Goal: Information Seeking & Learning: Learn about a topic

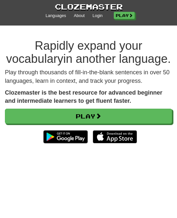
click at [100, 13] on link "Login" at bounding box center [97, 16] width 10 height 6
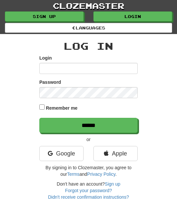
click at [46, 65] on input "Login" at bounding box center [88, 68] width 98 height 11
type input "*"
type input "********"
click at [123, 125] on input "******" at bounding box center [88, 125] width 98 height 15
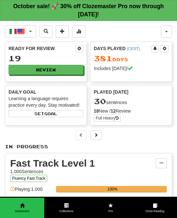
click at [28, 29] on button "Italiano / English" at bounding box center [20, 31] width 31 height 12
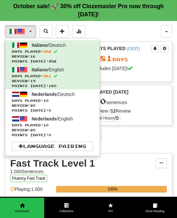
click at [71, 101] on span "Days Played: 10" at bounding box center [52, 100] width 81 height 5
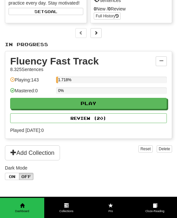
scroll to position [102, 0]
click at [127, 105] on button "Play" at bounding box center [88, 103] width 156 height 11
select select "**"
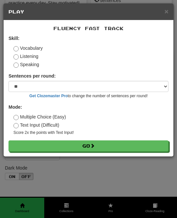
click at [114, 146] on button "Go" at bounding box center [89, 145] width 160 height 11
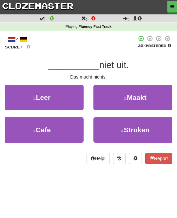
click at [143, 97] on span "Maakt" at bounding box center [137, 98] width 20 height 8
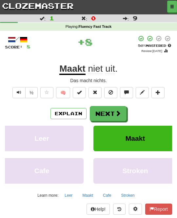
click at [115, 112] on span at bounding box center [118, 113] width 6 height 6
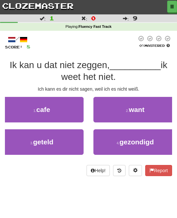
click at [72, 141] on button "3 . geteld" at bounding box center [41, 142] width 83 height 26
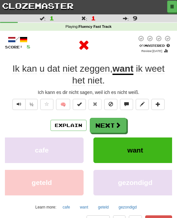
click at [121, 129] on button "Next" at bounding box center [108, 125] width 37 height 15
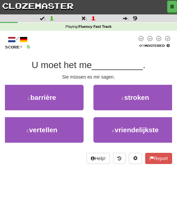
click at [74, 133] on button "3 . vertellen" at bounding box center [41, 130] width 83 height 26
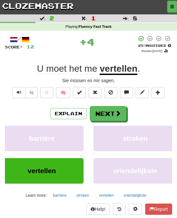
click at [117, 118] on button "Next" at bounding box center [108, 113] width 37 height 15
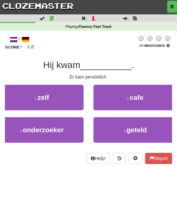
click at [71, 103] on button "1 . zelf" at bounding box center [41, 98] width 83 height 26
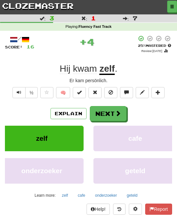
click at [120, 116] on button "Next" at bounding box center [108, 113] width 37 height 15
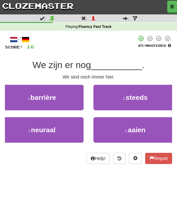
click at [150, 100] on button "2 . steeds" at bounding box center [134, 98] width 83 height 26
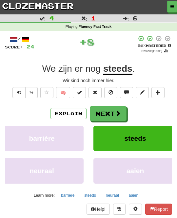
click at [119, 115] on span at bounding box center [118, 113] width 6 height 6
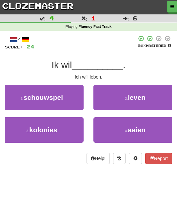
click at [141, 102] on button "2 . leven" at bounding box center [134, 98] width 83 height 26
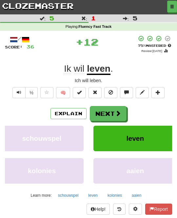
click at [121, 115] on button "Next" at bounding box center [108, 113] width 37 height 15
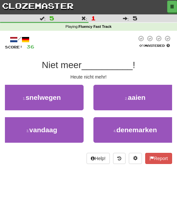
click at [70, 130] on button "3 . vandaag" at bounding box center [41, 130] width 83 height 26
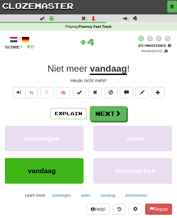
click at [118, 116] on button "Next" at bounding box center [108, 113] width 37 height 15
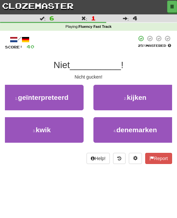
click at [149, 99] on button "2 . kijken" at bounding box center [134, 98] width 83 height 26
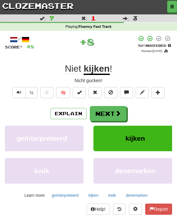
click at [121, 114] on button "Next" at bounding box center [108, 113] width 37 height 15
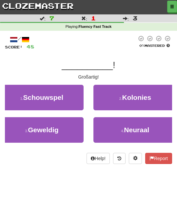
click at [71, 131] on button "3 . Geweldig" at bounding box center [41, 130] width 83 height 26
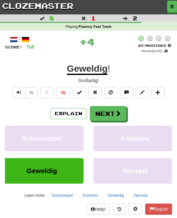
click at [119, 117] on button "Next" at bounding box center [108, 113] width 37 height 15
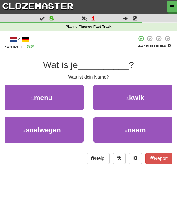
click at [141, 128] on span "naam" at bounding box center [136, 130] width 18 height 8
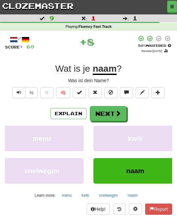
click at [118, 112] on span at bounding box center [118, 113] width 6 height 6
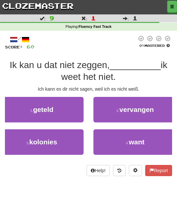
click at [132, 136] on button "4 . want" at bounding box center [134, 142] width 83 height 26
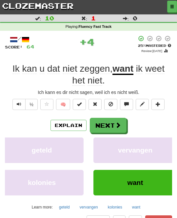
click at [124, 125] on button "Next" at bounding box center [108, 125] width 37 height 15
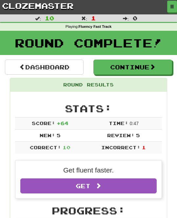
click at [159, 64] on button "Continue" at bounding box center [132, 67] width 78 height 15
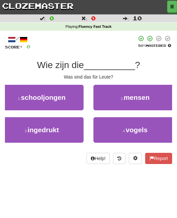
click at [150, 99] on button "2 . mensen" at bounding box center [134, 98] width 83 height 26
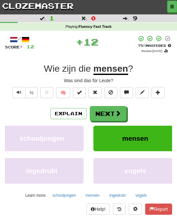
click at [114, 116] on button "Next" at bounding box center [108, 113] width 37 height 15
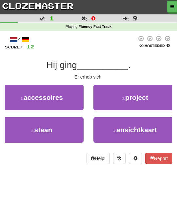
click at [68, 127] on button "3 . staan" at bounding box center [41, 130] width 83 height 26
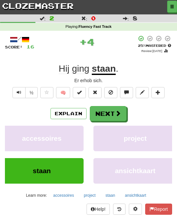
click at [117, 115] on button "Next" at bounding box center [108, 113] width 37 height 15
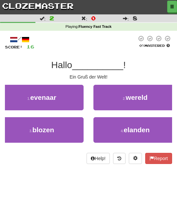
click at [150, 100] on button "2 . wereld" at bounding box center [134, 98] width 83 height 26
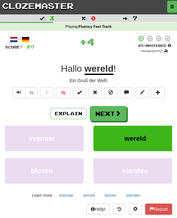
click at [118, 116] on button "Next" at bounding box center [108, 113] width 37 height 15
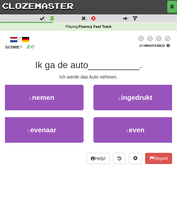
click at [66, 99] on button "1 . nemen" at bounding box center [41, 98] width 83 height 26
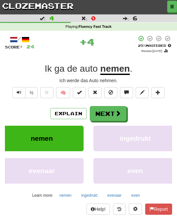
click at [108, 113] on button "Next" at bounding box center [108, 113] width 37 height 15
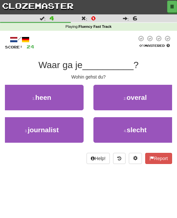
click at [70, 103] on button "1 . heen" at bounding box center [41, 98] width 83 height 26
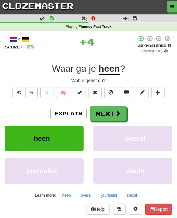
click at [119, 116] on button "Next" at bounding box center [108, 113] width 37 height 15
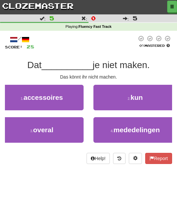
click at [142, 102] on button "2 . kun" at bounding box center [134, 98] width 83 height 26
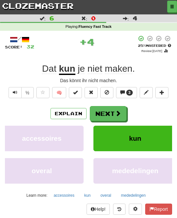
click at [117, 115] on span at bounding box center [118, 113] width 6 height 6
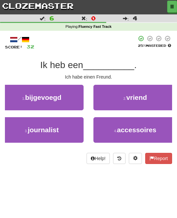
click at [148, 97] on button "2 . vriend" at bounding box center [134, 98] width 83 height 26
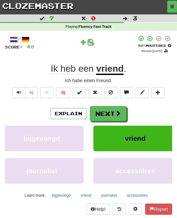
click at [119, 115] on span at bounding box center [118, 113] width 6 height 6
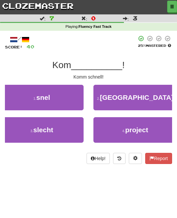
click at [65, 97] on button "1 . snel" at bounding box center [41, 98] width 83 height 26
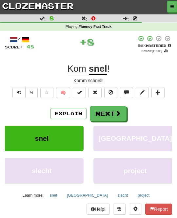
click at [116, 113] on span at bounding box center [118, 113] width 6 height 6
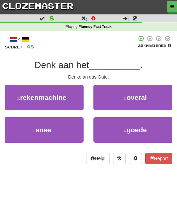
click at [132, 127] on span "goede" at bounding box center [136, 130] width 20 height 8
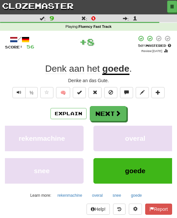
click at [117, 115] on span at bounding box center [118, 113] width 6 height 6
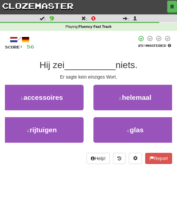
click at [148, 100] on span "helemaal" at bounding box center [136, 98] width 29 height 8
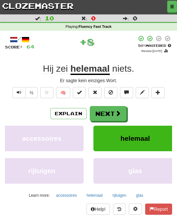
click at [120, 114] on span at bounding box center [118, 113] width 6 height 6
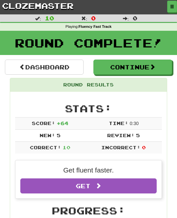
click at [155, 64] on span at bounding box center [152, 67] width 6 height 6
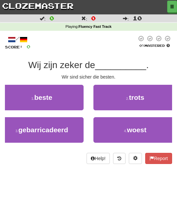
click at [63, 98] on button "1 . beste" at bounding box center [41, 98] width 83 height 26
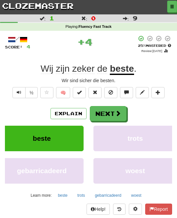
click at [113, 116] on button "Next" at bounding box center [108, 113] width 37 height 15
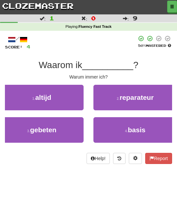
click at [66, 103] on button "1 . altijd" at bounding box center [41, 98] width 83 height 26
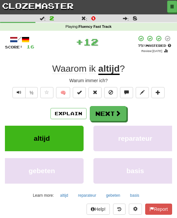
click at [117, 113] on span at bounding box center [118, 113] width 6 height 6
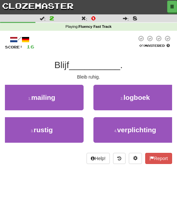
click at [71, 131] on button "3 . rustig" at bounding box center [41, 130] width 83 height 26
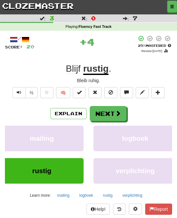
click at [120, 114] on span at bounding box center [118, 113] width 6 height 6
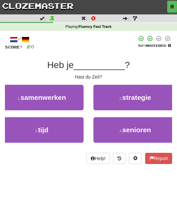
click at [65, 130] on button "3 . tijd" at bounding box center [41, 130] width 83 height 26
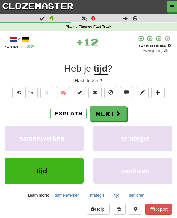
click at [114, 118] on button "Next" at bounding box center [108, 113] width 37 height 15
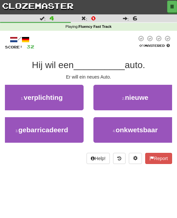
click at [148, 100] on span "nieuwe" at bounding box center [136, 98] width 23 height 8
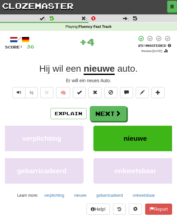
click at [118, 114] on span at bounding box center [118, 113] width 6 height 6
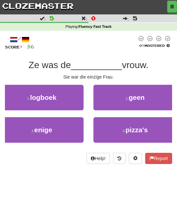
click at [70, 131] on button "3 . enige" at bounding box center [41, 130] width 83 height 26
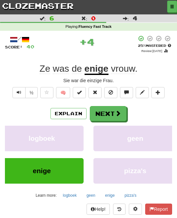
click at [113, 119] on button "Next" at bounding box center [108, 113] width 37 height 15
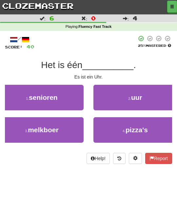
click at [154, 100] on button "2 . uur" at bounding box center [134, 98] width 83 height 26
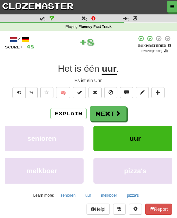
click at [121, 113] on button "Next" at bounding box center [108, 113] width 37 height 15
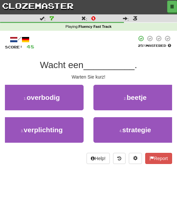
click at [150, 104] on button "2 . beetje" at bounding box center [134, 98] width 83 height 26
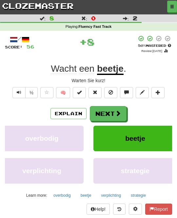
click at [119, 111] on span at bounding box center [118, 113] width 6 height 6
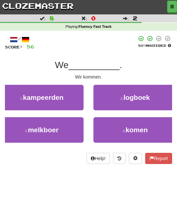
click at [134, 127] on span "komen" at bounding box center [136, 130] width 22 height 8
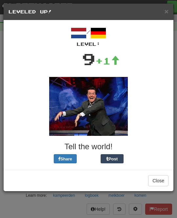
click at [162, 180] on button "Close" at bounding box center [158, 180] width 20 height 11
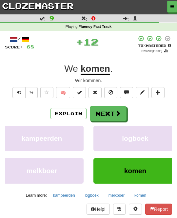
click at [115, 113] on span at bounding box center [118, 113] width 6 height 6
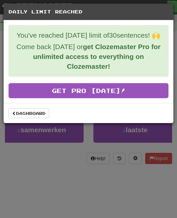
click at [34, 113] on link "Dashboard" at bounding box center [29, 113] width 41 height 10
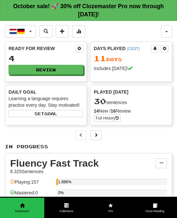
click at [66, 69] on button "Review" at bounding box center [46, 70] width 75 height 10
select select "**"
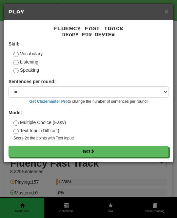
click at [141, 148] on button "Go" at bounding box center [89, 151] width 160 height 11
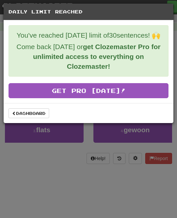
click at [32, 111] on link "Dashboard" at bounding box center [29, 113] width 41 height 10
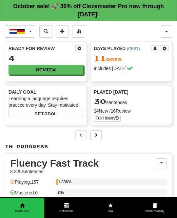
click at [30, 31] on span "button" at bounding box center [30, 31] width 3 height 1
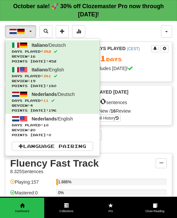
click at [72, 128] on span "Review: 20" at bounding box center [52, 130] width 81 height 5
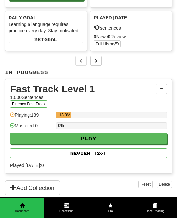
click at [150, 135] on button "Play" at bounding box center [88, 138] width 156 height 11
select select "**"
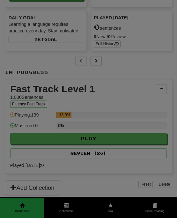
scroll to position [74, 0]
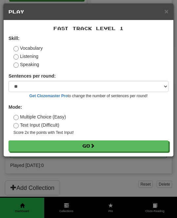
click at [147, 145] on button "Go" at bounding box center [89, 145] width 160 height 11
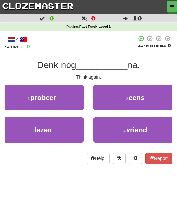
click at [152, 97] on button "2 . eens" at bounding box center [134, 98] width 83 height 26
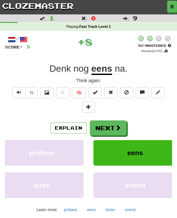
click at [121, 123] on button "Next" at bounding box center [108, 127] width 37 height 15
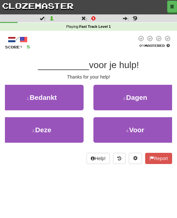
click at [68, 96] on button "1 . Bedankt" at bounding box center [41, 98] width 83 height 26
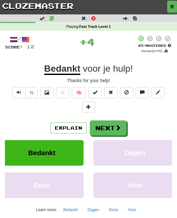
click at [111, 122] on button "Next" at bounding box center [108, 127] width 37 height 15
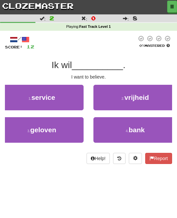
click at [72, 129] on button "3 . geloven" at bounding box center [41, 130] width 83 height 26
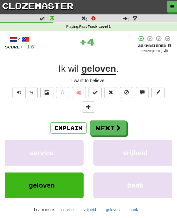
click at [119, 125] on span at bounding box center [118, 128] width 6 height 6
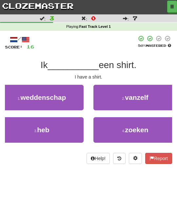
click at [64, 130] on button "3 . heb" at bounding box center [41, 130] width 83 height 26
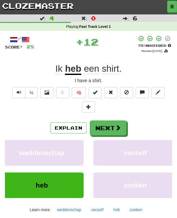
click at [111, 124] on button "Next" at bounding box center [108, 127] width 37 height 15
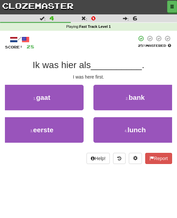
click at [71, 127] on button "3 . eerste" at bounding box center [41, 130] width 83 height 26
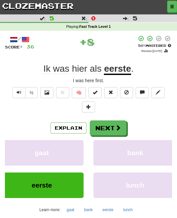
click at [112, 125] on button "Next" at bounding box center [108, 127] width 37 height 15
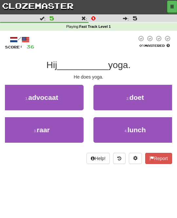
click at [152, 97] on button "2 . doet" at bounding box center [134, 98] width 83 height 26
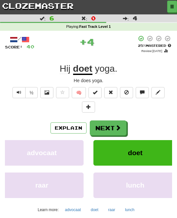
click at [114, 126] on button "Next" at bounding box center [108, 127] width 37 height 15
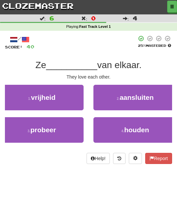
click at [156, 96] on button "2 . aansluiten" at bounding box center [134, 98] width 83 height 26
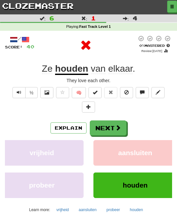
click at [121, 126] on button "Next" at bounding box center [108, 127] width 37 height 15
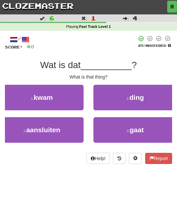
click at [149, 95] on button "2 . ding" at bounding box center [134, 98] width 83 height 26
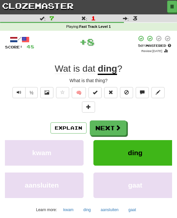
click at [106, 126] on button "Next" at bounding box center [108, 127] width 37 height 15
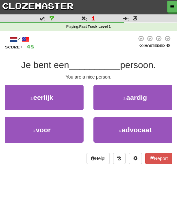
click at [155, 97] on button "2 . aardig" at bounding box center [134, 98] width 83 height 26
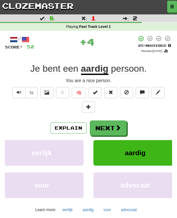
click at [117, 128] on span at bounding box center [118, 128] width 6 height 6
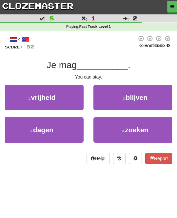
click at [149, 100] on button "2 . blijven" at bounding box center [134, 98] width 83 height 26
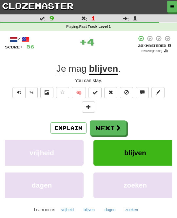
click at [114, 122] on button "Next" at bounding box center [108, 127] width 37 height 15
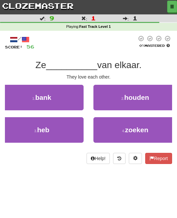
click at [141, 97] on span "houden" at bounding box center [136, 98] width 25 height 8
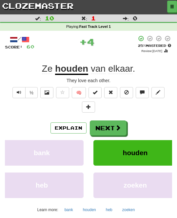
click at [112, 120] on button "Next" at bounding box center [108, 127] width 37 height 15
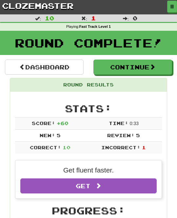
click at [154, 66] on span at bounding box center [152, 67] width 6 height 6
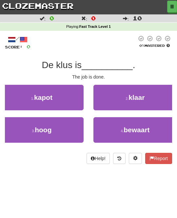
click at [144, 97] on span "klaar" at bounding box center [136, 98] width 16 height 8
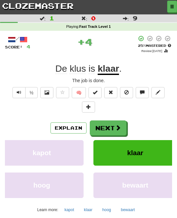
click at [118, 127] on span at bounding box center [118, 128] width 6 height 6
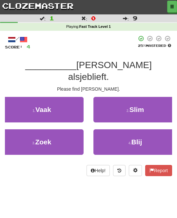
click at [67, 129] on button "3 . Zoek" at bounding box center [41, 142] width 83 height 26
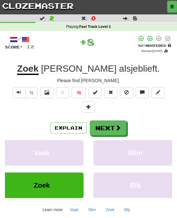
click at [113, 125] on button "Next" at bounding box center [108, 127] width 37 height 15
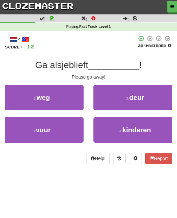
click at [68, 96] on button "1 . weg" at bounding box center [41, 98] width 83 height 26
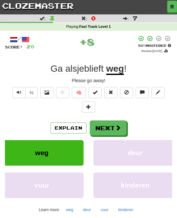
click at [116, 127] on span at bounding box center [118, 128] width 6 height 6
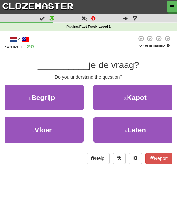
click at [157, 103] on button "2 . Kapot" at bounding box center [134, 98] width 83 height 26
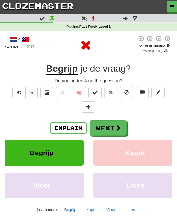
click at [115, 129] on span at bounding box center [118, 128] width 6 height 6
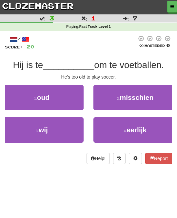
click at [68, 97] on button "1 . oud" at bounding box center [41, 98] width 83 height 26
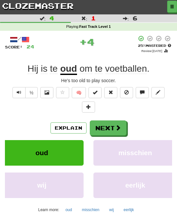
click at [120, 126] on span at bounding box center [118, 128] width 6 height 6
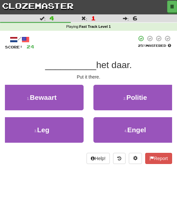
click at [69, 124] on button "3 . Leg" at bounding box center [41, 130] width 83 height 26
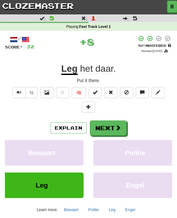
click at [116, 121] on button "Next" at bounding box center [108, 127] width 37 height 15
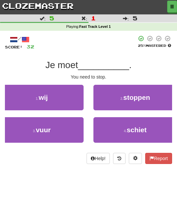
click at [151, 98] on button "2 . stoppen" at bounding box center [134, 98] width 83 height 26
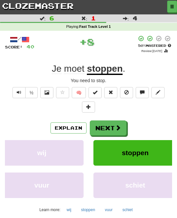
click at [118, 125] on span at bounding box center [118, 128] width 6 height 6
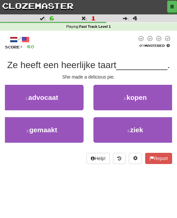
click at [155, 131] on button "4 . ziek" at bounding box center [134, 130] width 83 height 26
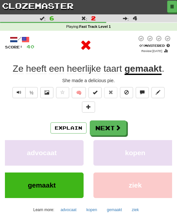
click at [116, 126] on span at bounding box center [118, 128] width 6 height 6
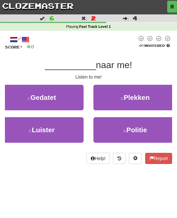
click at [73, 129] on button "3 . Luister" at bounding box center [41, 130] width 83 height 26
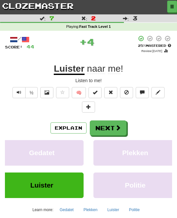
click at [122, 127] on button "Next" at bounding box center [108, 127] width 37 height 15
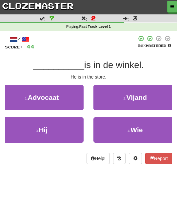
click at [75, 130] on button "3 . Hij" at bounding box center [41, 130] width 83 height 26
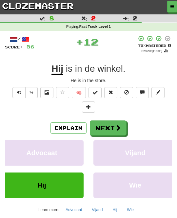
click at [113, 129] on button "Next" at bounding box center [108, 127] width 37 height 15
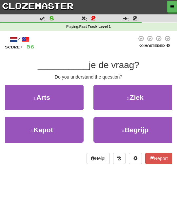
click at [150, 129] on button "4 . Begrijp" at bounding box center [134, 130] width 83 height 26
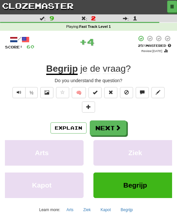
click at [119, 128] on span at bounding box center [118, 128] width 6 height 6
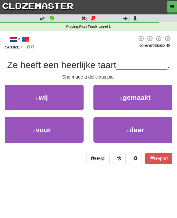
click at [150, 99] on span "gemaakt" at bounding box center [136, 98] width 28 height 8
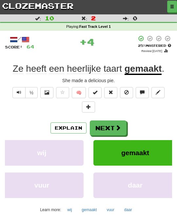
click at [121, 131] on button "Next" at bounding box center [108, 127] width 37 height 15
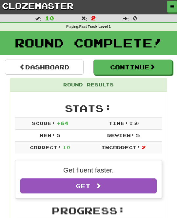
click at [155, 69] on span at bounding box center [152, 67] width 6 height 6
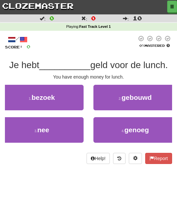
click at [143, 129] on span "genoeg" at bounding box center [136, 130] width 25 height 8
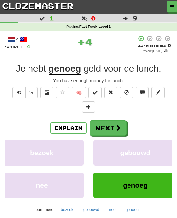
click at [119, 128] on span at bounding box center [118, 128] width 6 height 6
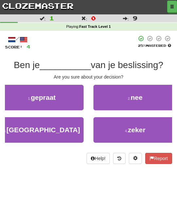
click at [156, 129] on button "4 . zeker" at bounding box center [134, 130] width 83 height 26
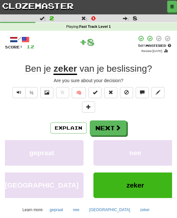
click at [123, 127] on button "Next" at bounding box center [108, 127] width 37 height 15
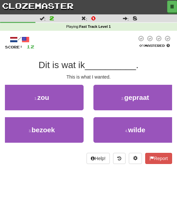
click at [68, 126] on button "3 . bezoek" at bounding box center [41, 130] width 83 height 26
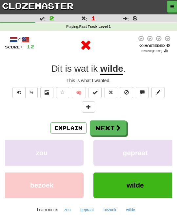
click at [122, 130] on button "Next" at bounding box center [108, 127] width 37 height 15
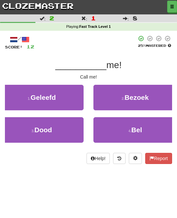
click at [154, 130] on button "4 . Bel" at bounding box center [134, 130] width 83 height 26
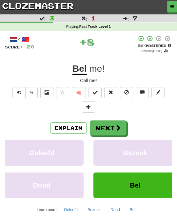
click at [122, 130] on button "Next" at bounding box center [108, 127] width 37 height 15
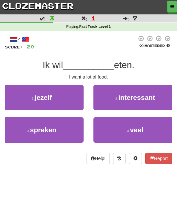
click at [148, 129] on button "4 . veel" at bounding box center [134, 130] width 83 height 26
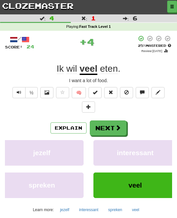
click at [117, 125] on span at bounding box center [118, 128] width 6 height 6
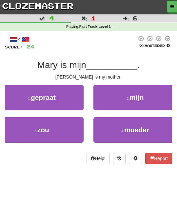
click at [149, 99] on button "2 . mijn" at bounding box center [134, 98] width 83 height 26
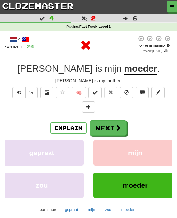
click at [120, 128] on span at bounding box center [118, 128] width 6 height 6
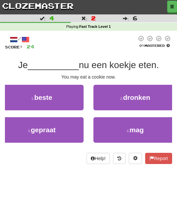
click at [141, 130] on span "mag" at bounding box center [136, 130] width 14 height 8
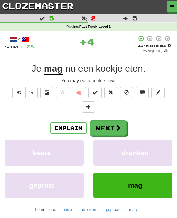
click at [119, 126] on span at bounding box center [118, 128] width 6 height 6
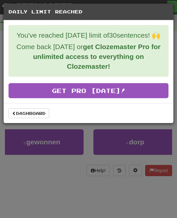
click at [41, 113] on link "Dashboard" at bounding box center [29, 113] width 41 height 10
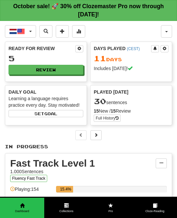
click at [167, 31] on span "button" at bounding box center [166, 31] width 3 height 1
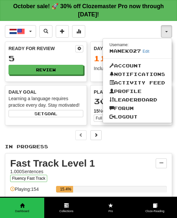
click at [136, 117] on link "Logout" at bounding box center [137, 117] width 69 height 9
